Goal: Navigation & Orientation: Find specific page/section

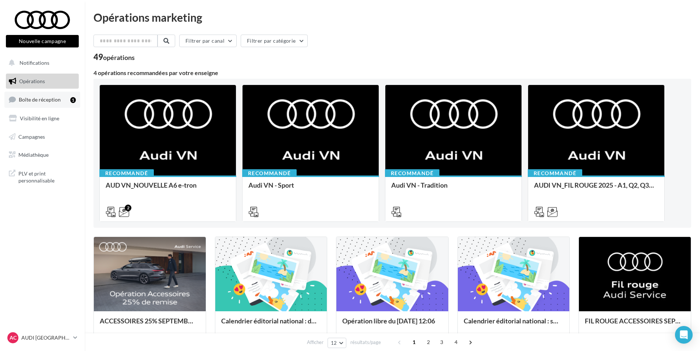
click at [46, 99] on span "Boîte de réception" at bounding box center [40, 99] width 42 height 6
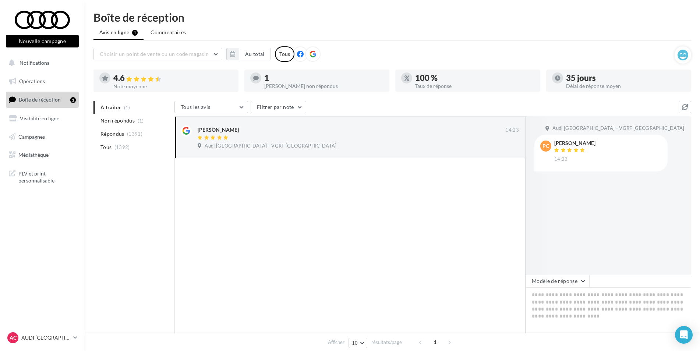
click at [124, 106] on ul "A traiter (1) Non répondus (1) Répondus (1391) Tous (1392)" at bounding box center [132, 127] width 78 height 53
click at [40, 339] on p "AUDI [GEOGRAPHIC_DATA]" at bounding box center [45, 337] width 49 height 7
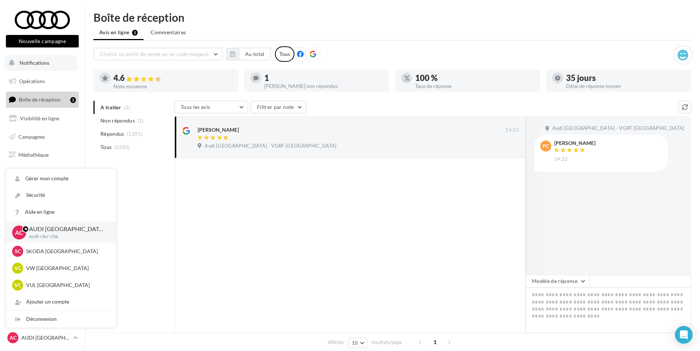
click at [34, 65] on span "Notifications" at bounding box center [35, 63] width 30 height 6
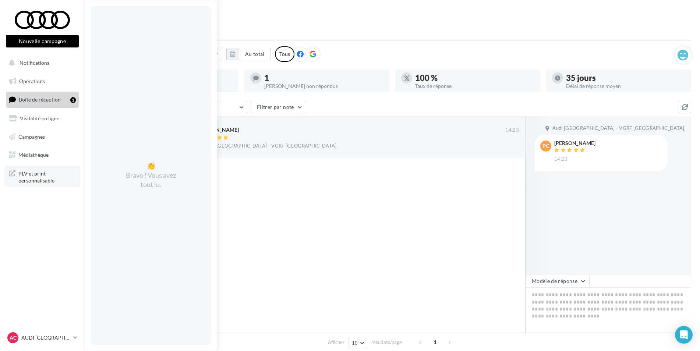
click at [37, 167] on link "PLV et print personnalisable" at bounding box center [42, 177] width 76 height 22
